Goal: Task Accomplishment & Management: Use online tool/utility

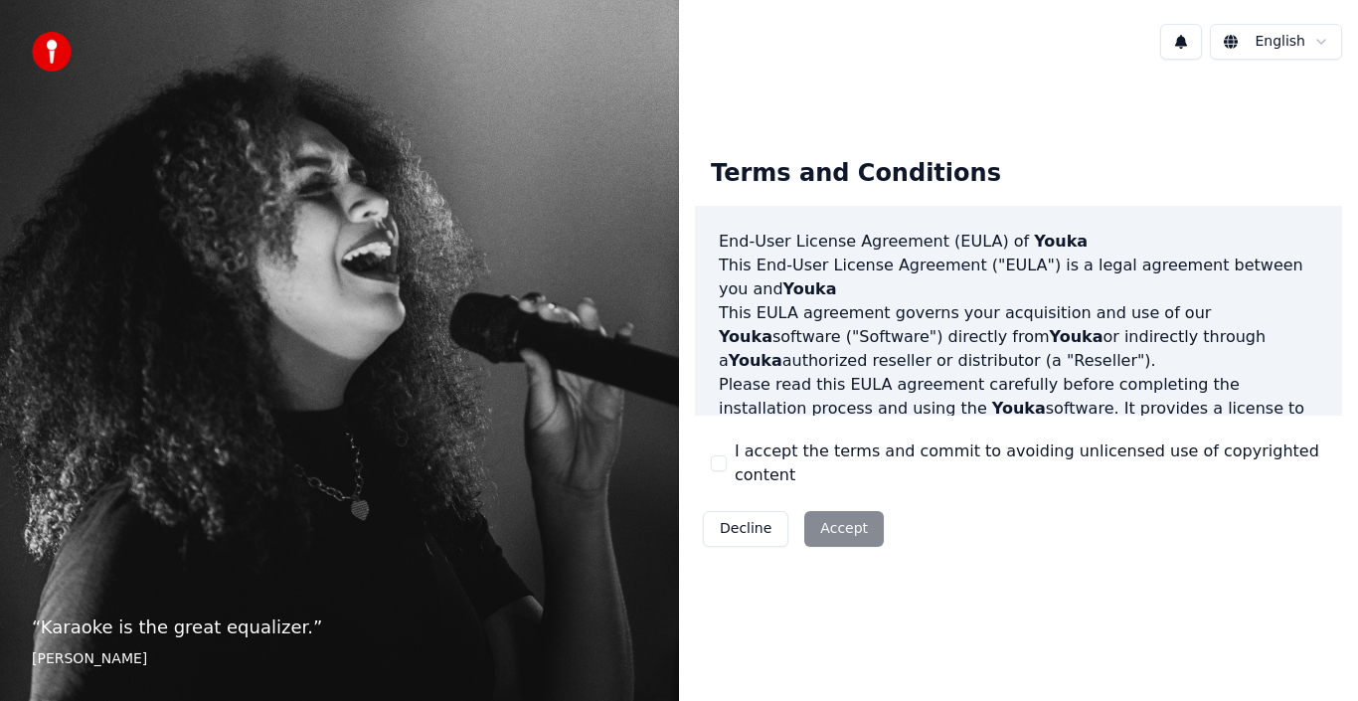
click at [784, 466] on label "I accept the terms and commit to avoiding unlicensed use of copyrighted content" at bounding box center [1030, 463] width 591 height 48
click at [727, 466] on button "I accept the terms and commit to avoiding unlicensed use of copyrighted content" at bounding box center [719, 463] width 16 height 16
click at [831, 518] on button "Accept" at bounding box center [844, 529] width 80 height 36
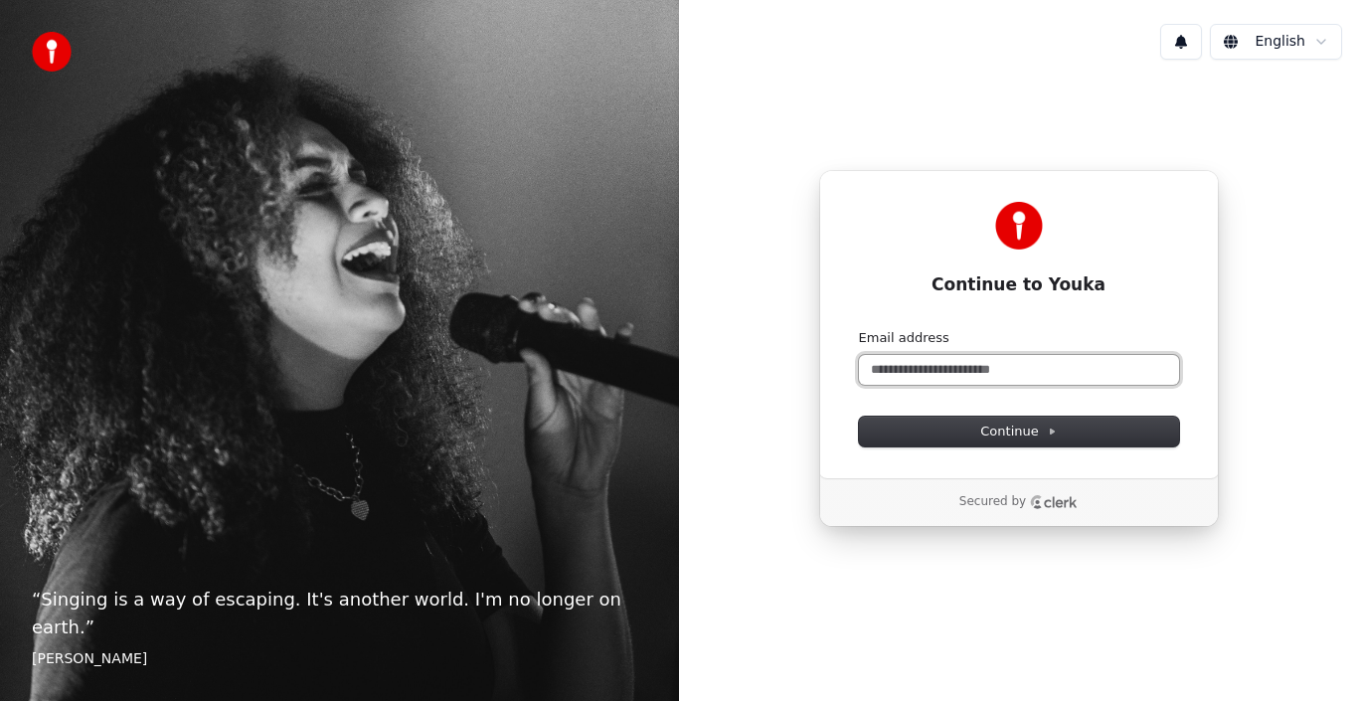
click at [957, 371] on input "Email address" at bounding box center [1019, 370] width 320 height 30
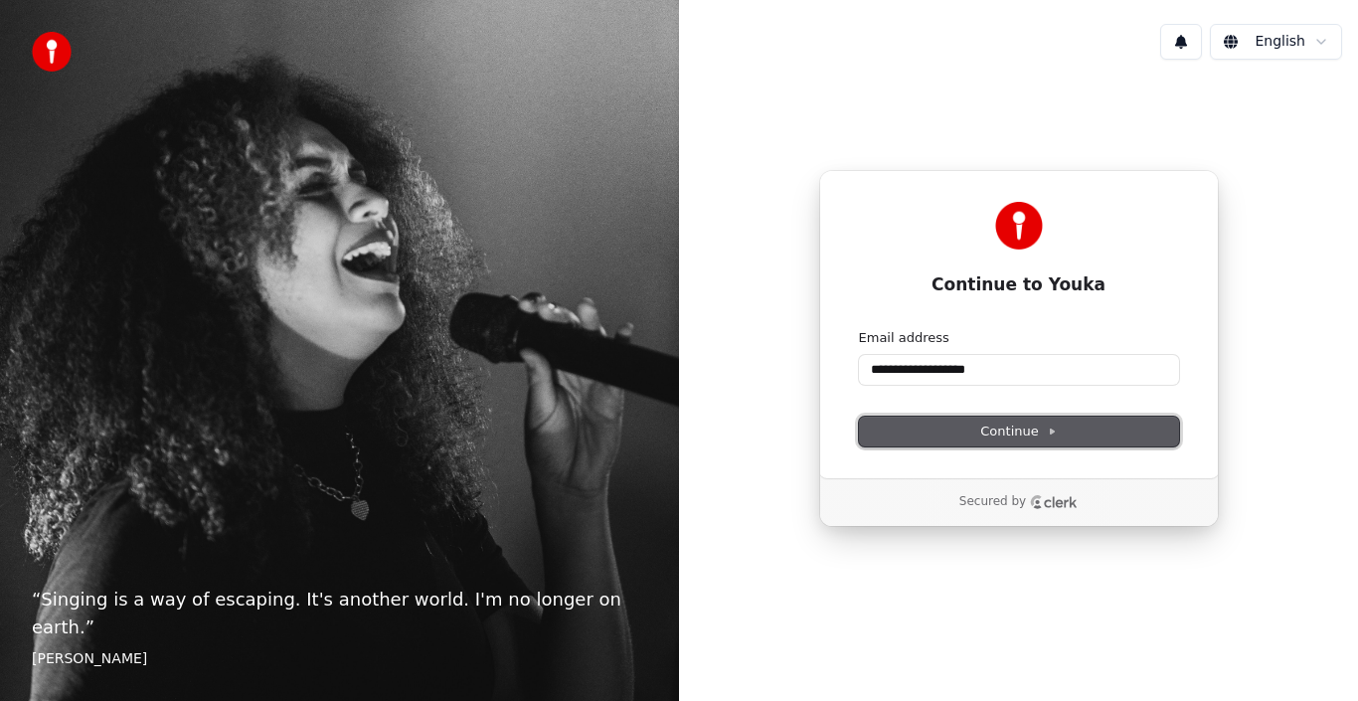
click at [995, 418] on button "Continue" at bounding box center [1019, 432] width 320 height 30
type input "**********"
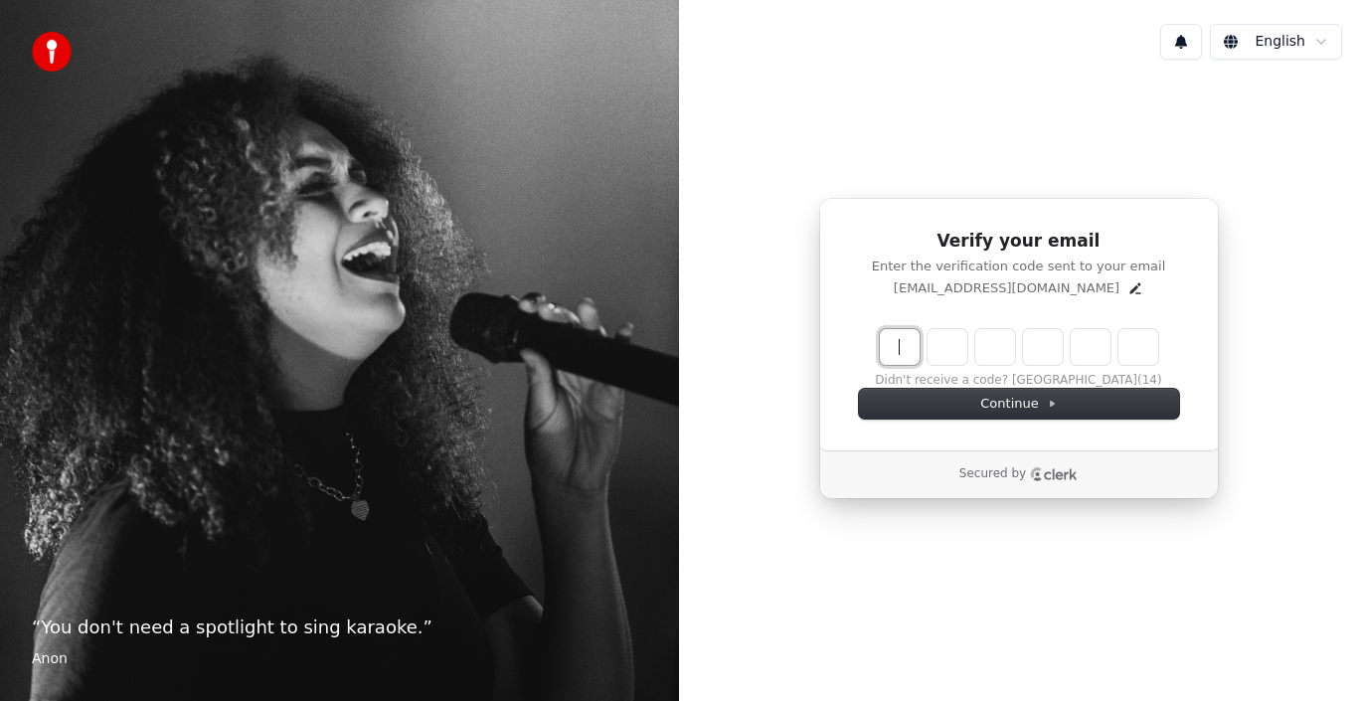
click at [902, 341] on input "Enter verification code" at bounding box center [1039, 347] width 318 height 36
type input "******"
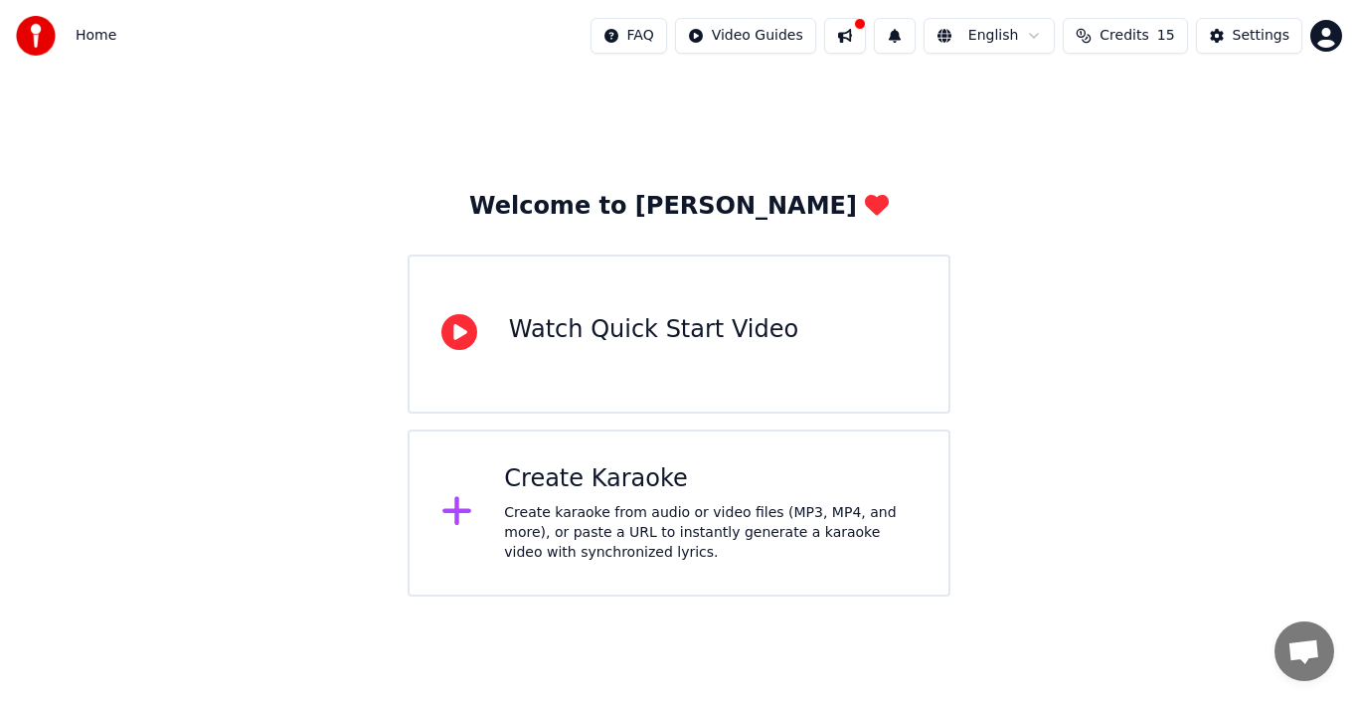
click at [623, 490] on div "Create Karaoke" at bounding box center [710, 479] width 413 height 32
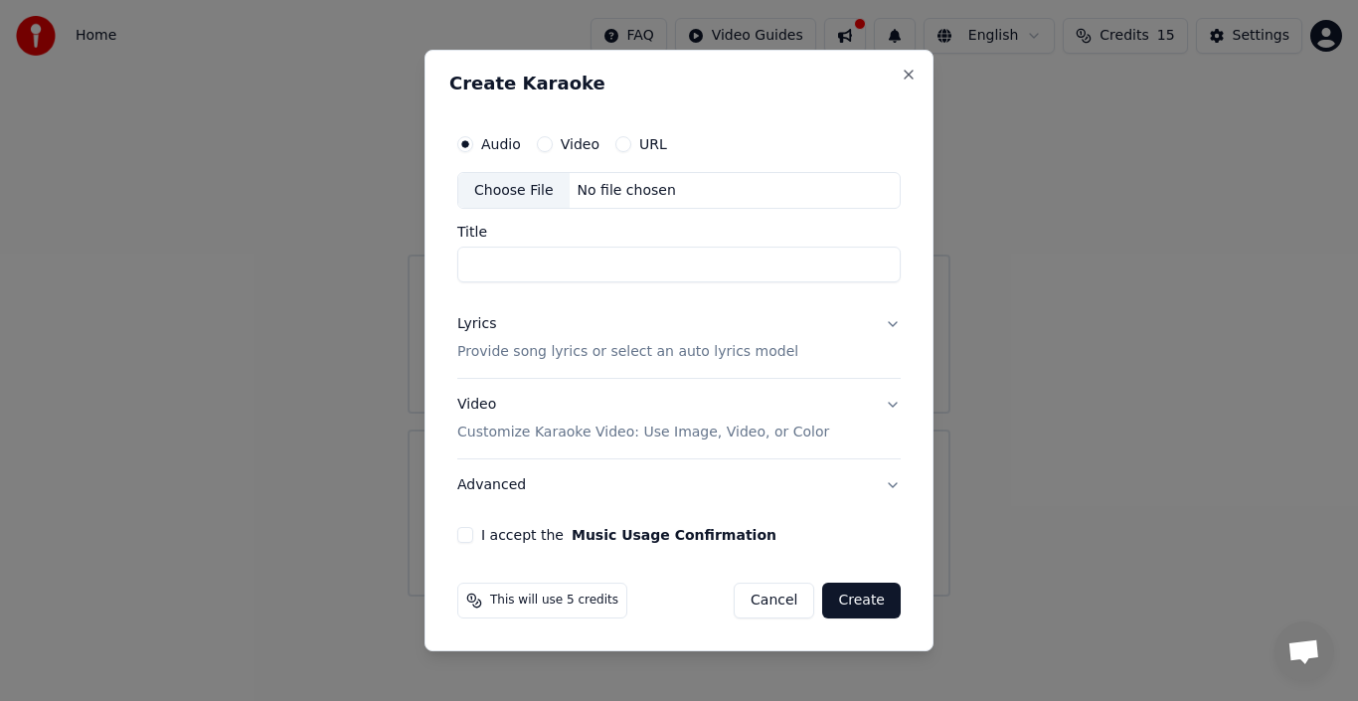
click at [762, 356] on p "Provide song lyrics or select an auto lyrics model" at bounding box center [627, 353] width 341 height 20
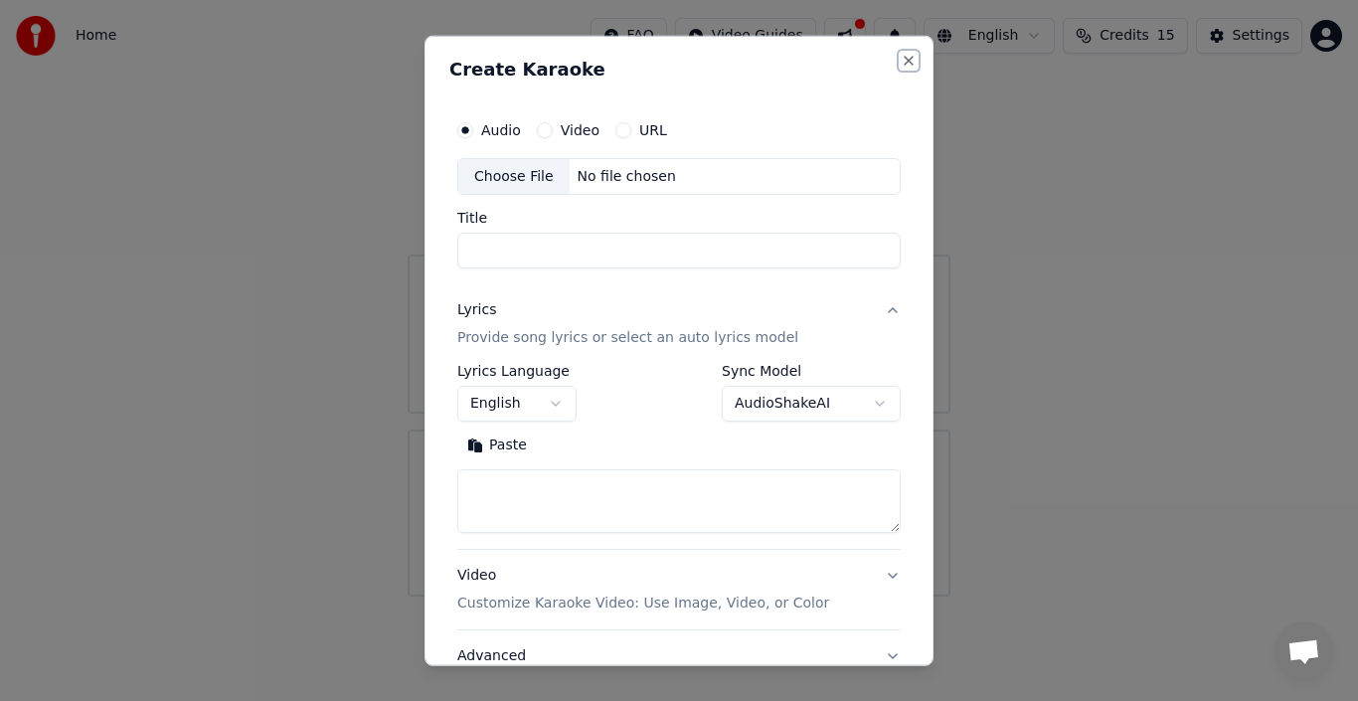
click at [901, 60] on button "Close" at bounding box center [909, 60] width 16 height 16
